Goal: Check status: Check status

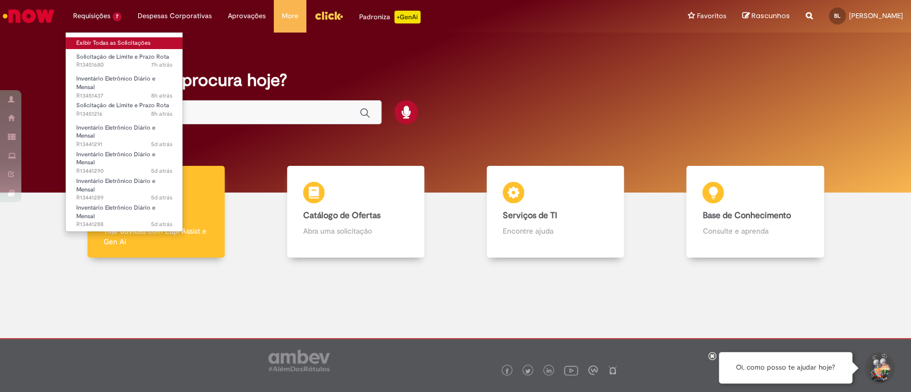
click at [125, 41] on link "Exibir Todas as Solicitações" at bounding box center [124, 43] width 117 height 12
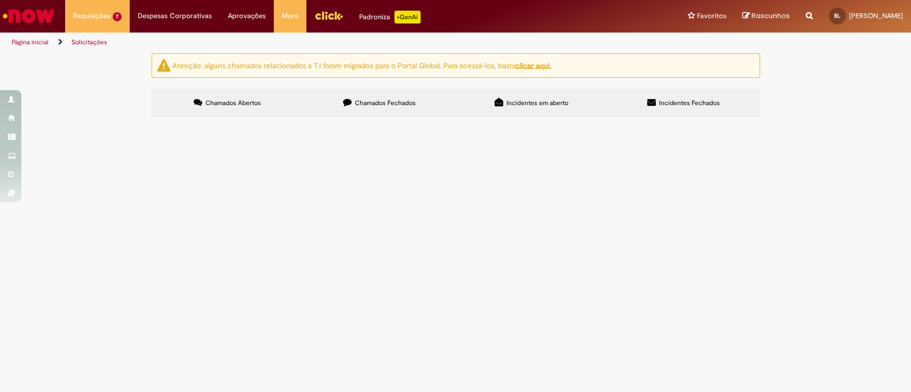
click at [0, 0] on span "Centro BR1O" at bounding box center [0, 0] width 0 height 0
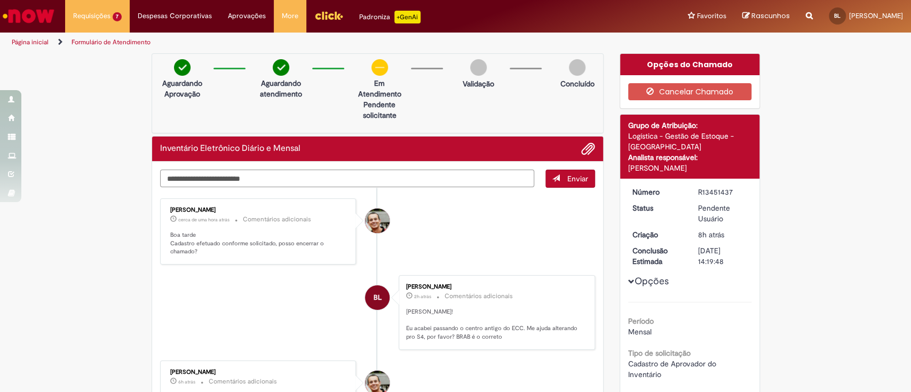
click at [347, 183] on textarea "Digite sua mensagem aqui..." at bounding box center [347, 179] width 375 height 18
type textarea "**********"
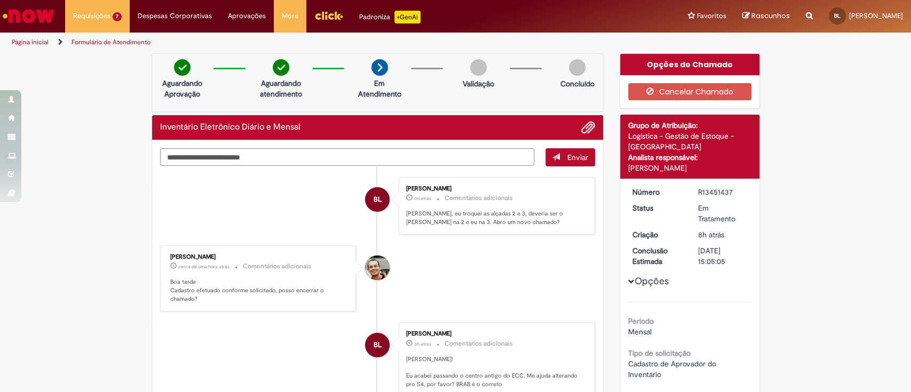
click at [460, 286] on li "[PERSON_NAME] cerca de uma hora atrás cerca de uma hora atrás Comentários adici…" at bounding box center [377, 278] width 435 height 66
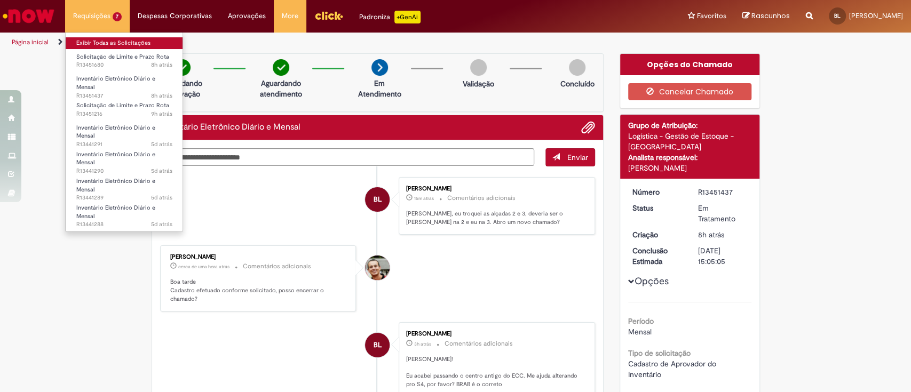
click at [98, 45] on link "Exibir Todas as Solicitações" at bounding box center [124, 43] width 117 height 12
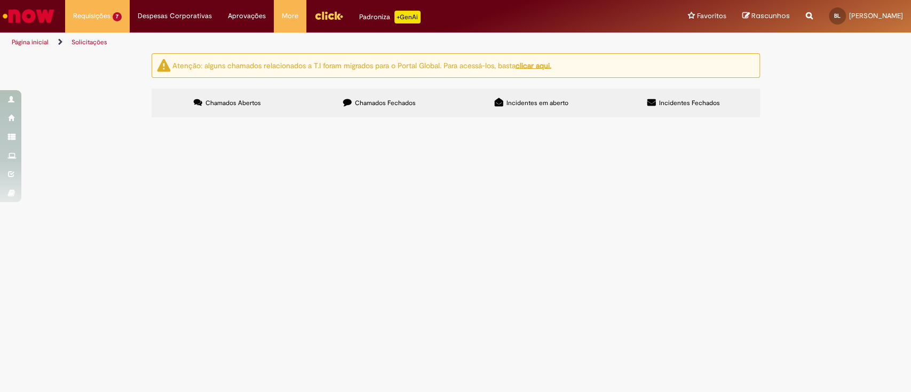
click at [0, 0] on span "Centro BR1A" at bounding box center [0, 0] width 0 height 0
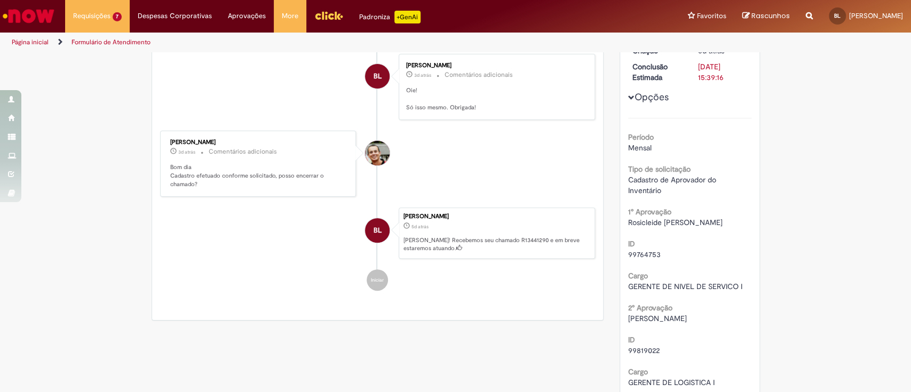
scroll to position [193, 0]
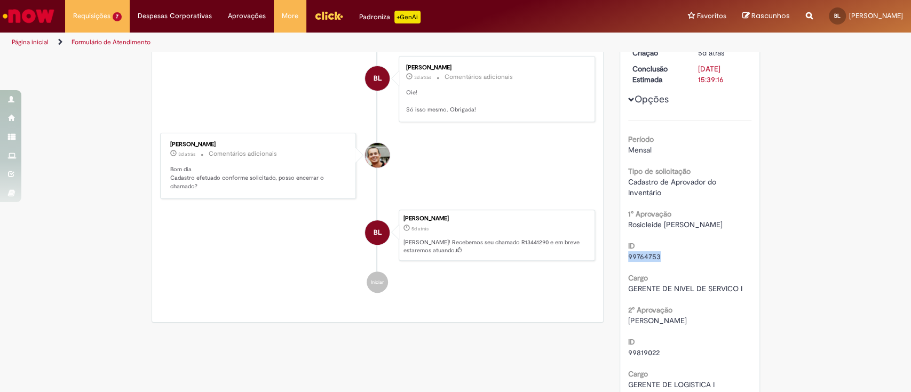
drag, startPoint x: 660, startPoint y: 255, endPoint x: 623, endPoint y: 255, distance: 36.3
click at [628, 255] on div "99764753" at bounding box center [689, 256] width 123 height 11
copy span "99764753"
drag, startPoint x: 653, startPoint y: 351, endPoint x: 606, endPoint y: 354, distance: 46.5
click at [611, 354] on div "Solução Proposta Aceitar solução Rejeitar Solução Detalhes do tíquete Grupo de …" at bounding box center [689, 346] width 156 height 970
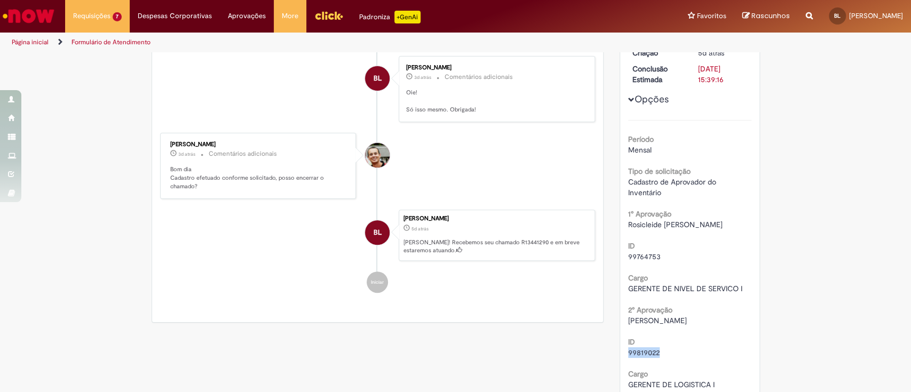
copy span "99819022"
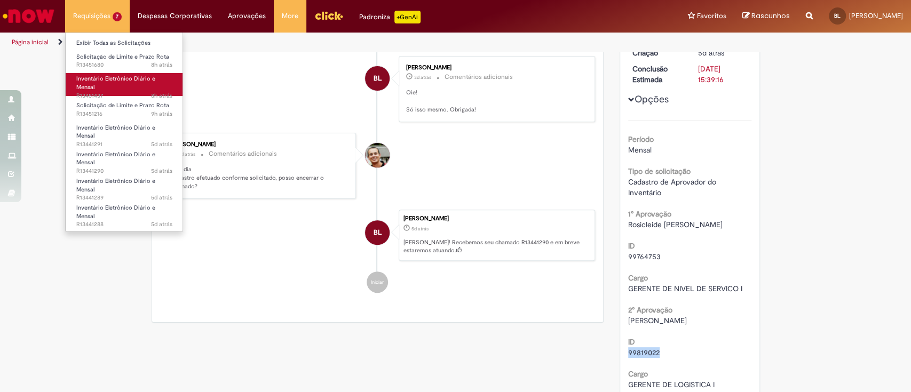
click at [153, 80] on span "Inventário Eletrônico Diário e Mensal" at bounding box center [115, 83] width 79 height 17
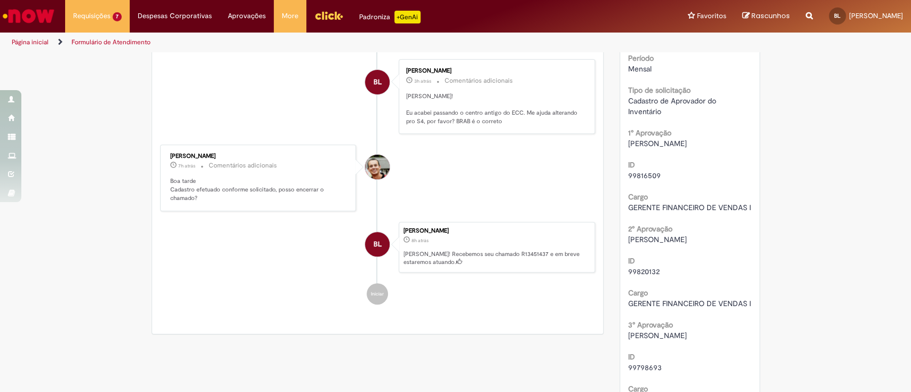
scroll to position [260, 0]
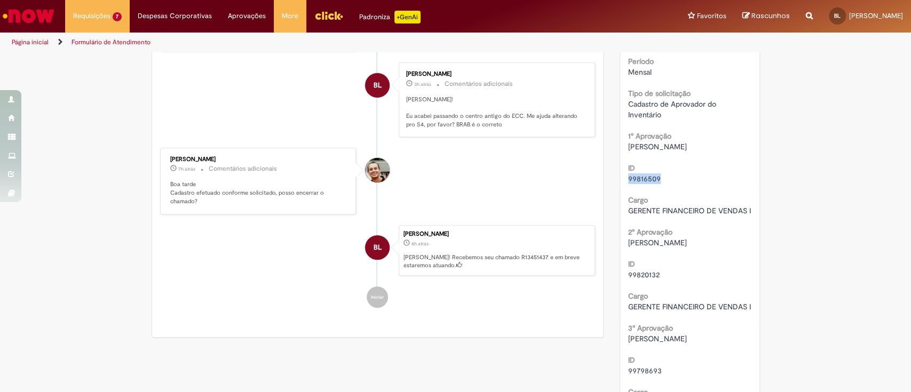
drag, startPoint x: 660, startPoint y: 179, endPoint x: 611, endPoint y: 180, distance: 49.1
click at [611, 180] on div "Opções do Chamado Cancelar Chamado Detalhes do tíquete Grupo de Atribuição: Log…" at bounding box center [689, 273] width 156 height 959
copy span "99816509"
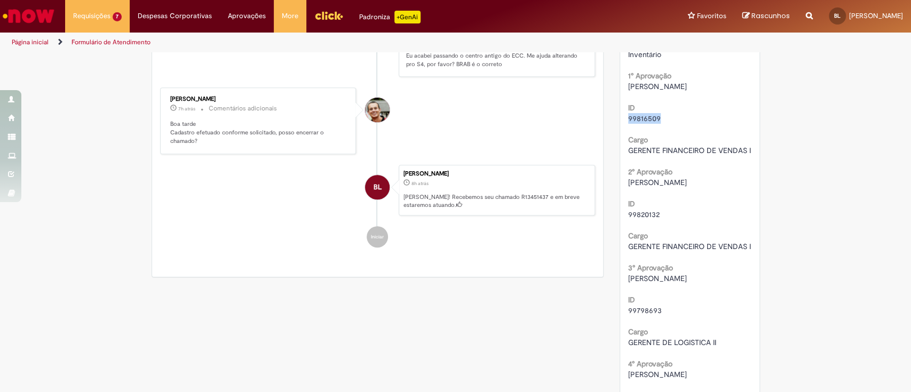
scroll to position [321, 0]
drag, startPoint x: 657, startPoint y: 331, endPoint x: 621, endPoint y: 329, distance: 36.3
click at [621, 329] on div "Número R13451437 Status Em Tratamento Criação 8h atrás 8 horas atrás Conclusão …" at bounding box center [689, 228] width 139 height 740
copy span "99798693"
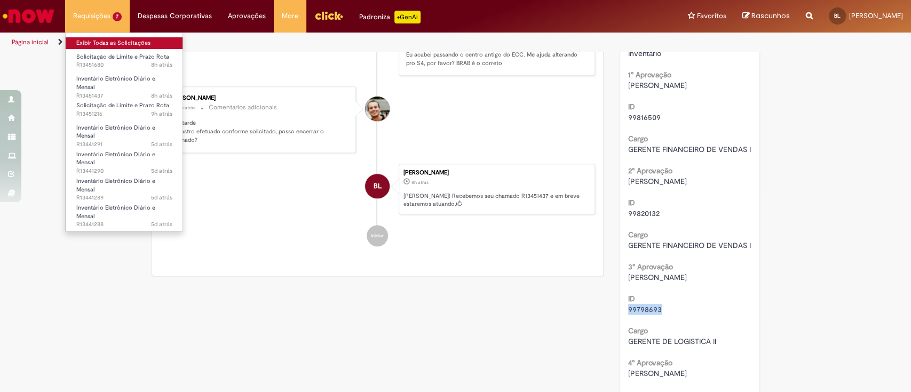
click at [125, 42] on link "Exibir Todas as Solicitações" at bounding box center [124, 43] width 117 height 12
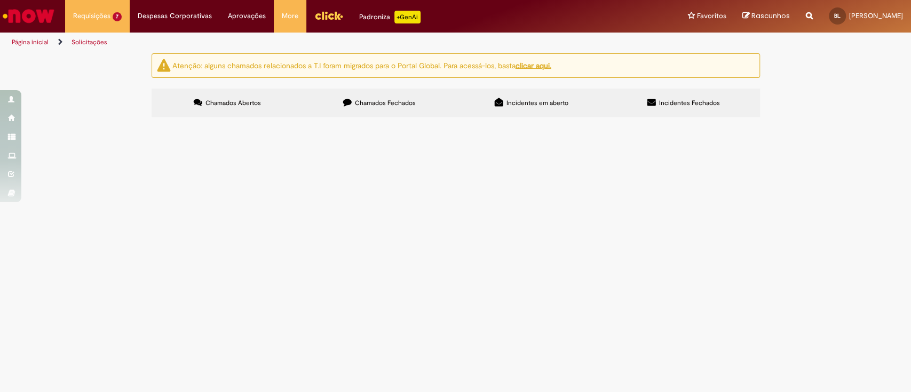
click at [0, 0] on span "Inventário Eletrônico Diário e Mensal" at bounding box center [0, 0] width 0 height 0
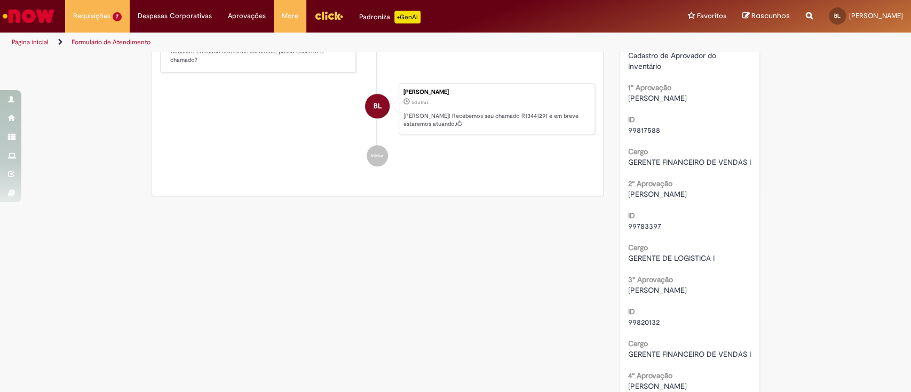
scroll to position [329, 0]
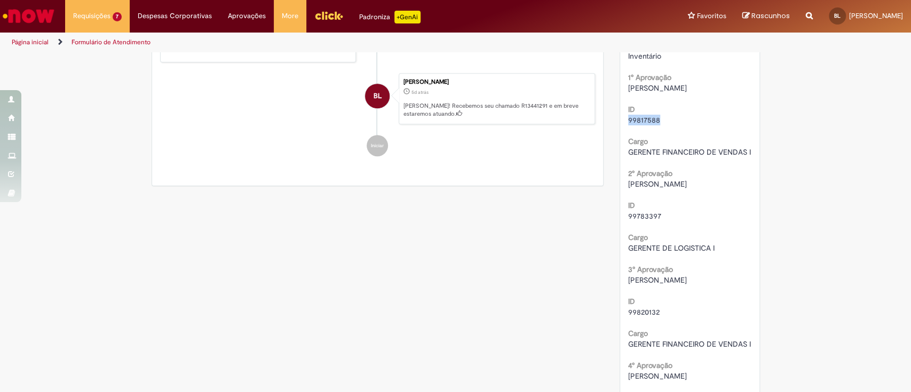
drag, startPoint x: 658, startPoint y: 121, endPoint x: 622, endPoint y: 123, distance: 36.3
click at [628, 123] on div "99817588" at bounding box center [689, 120] width 123 height 11
copy span "99817588"
drag, startPoint x: 657, startPoint y: 226, endPoint x: 619, endPoint y: 228, distance: 38.5
click at [620, 228] on div "Número R13441291 Status Em [GEOGRAPHIC_DATA] Criação 5d atrás 5 dias atrás Conc…" at bounding box center [689, 235] width 139 height 729
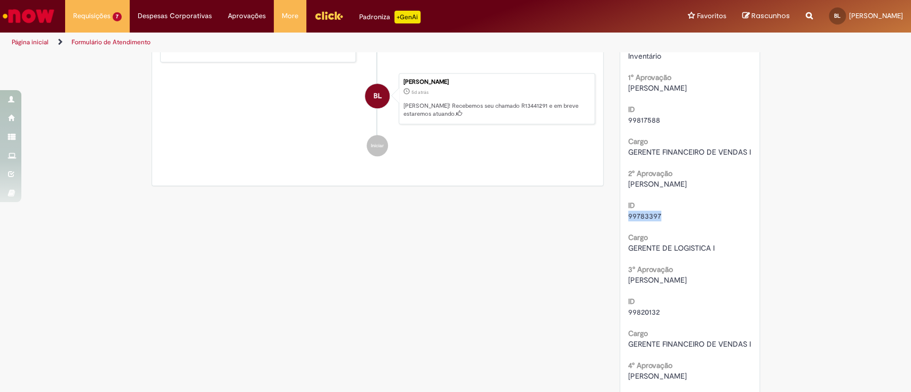
copy span "99783397"
click at [816, 224] on div "Verificar Código de Barras Aguardando Aprovação Aguardando atendimento Em andam…" at bounding box center [455, 209] width 911 height 970
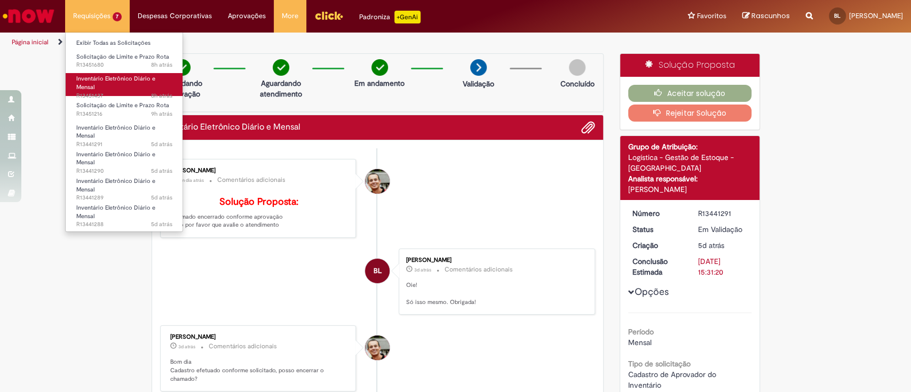
click at [125, 92] on span "8h atrás 8 horas atrás R13451437" at bounding box center [124, 96] width 96 height 9
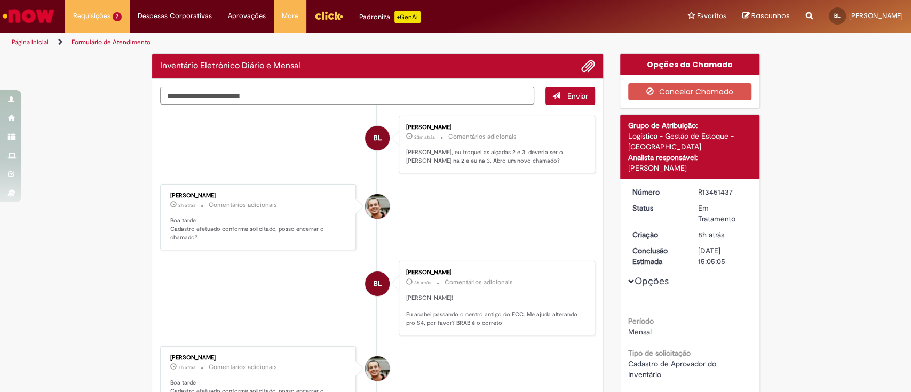
click at [308, 91] on textarea "Digite sua mensagem aqui..." at bounding box center [347, 96] width 375 height 18
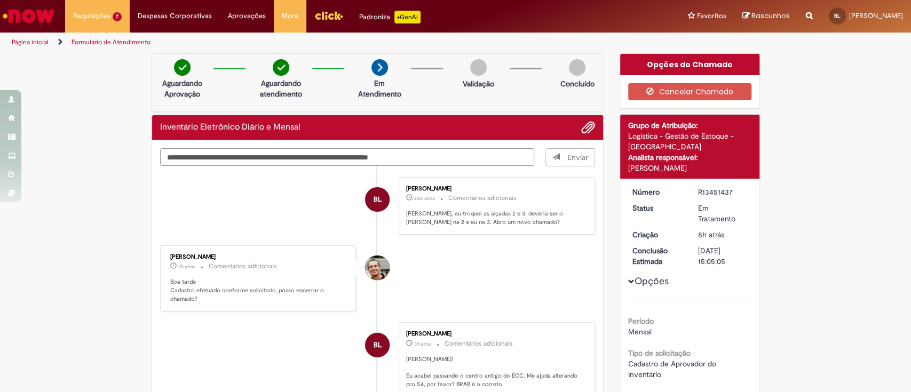
type textarea "**********"
